Goal: Entertainment & Leisure: Browse casually

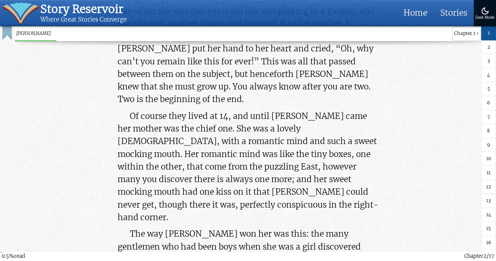
scroll to position [26, 0]
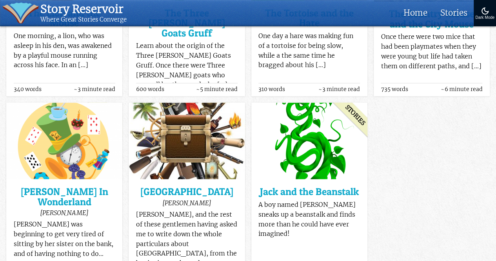
scroll to position [564, 0]
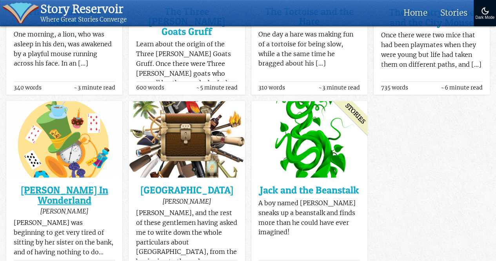
click at [53, 185] on h3 "[PERSON_NAME] In Wonderland" at bounding box center [64, 195] width 101 height 20
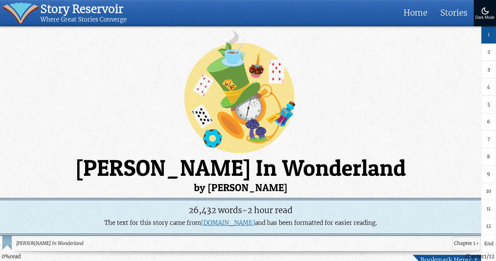
click at [488, 162] on link "8" at bounding box center [488, 156] width 15 height 17
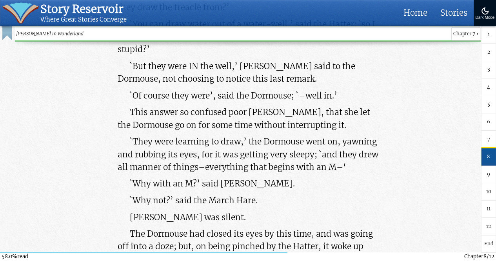
scroll to position [22116, 0]
drag, startPoint x: 128, startPoint y: 93, endPoint x: 279, endPoint y: 205, distance: 187.7
copy p "Five and Seven said nothing, but looked at Two. Two began in a low voice, `Why …"
